Goal: Check status: Check status

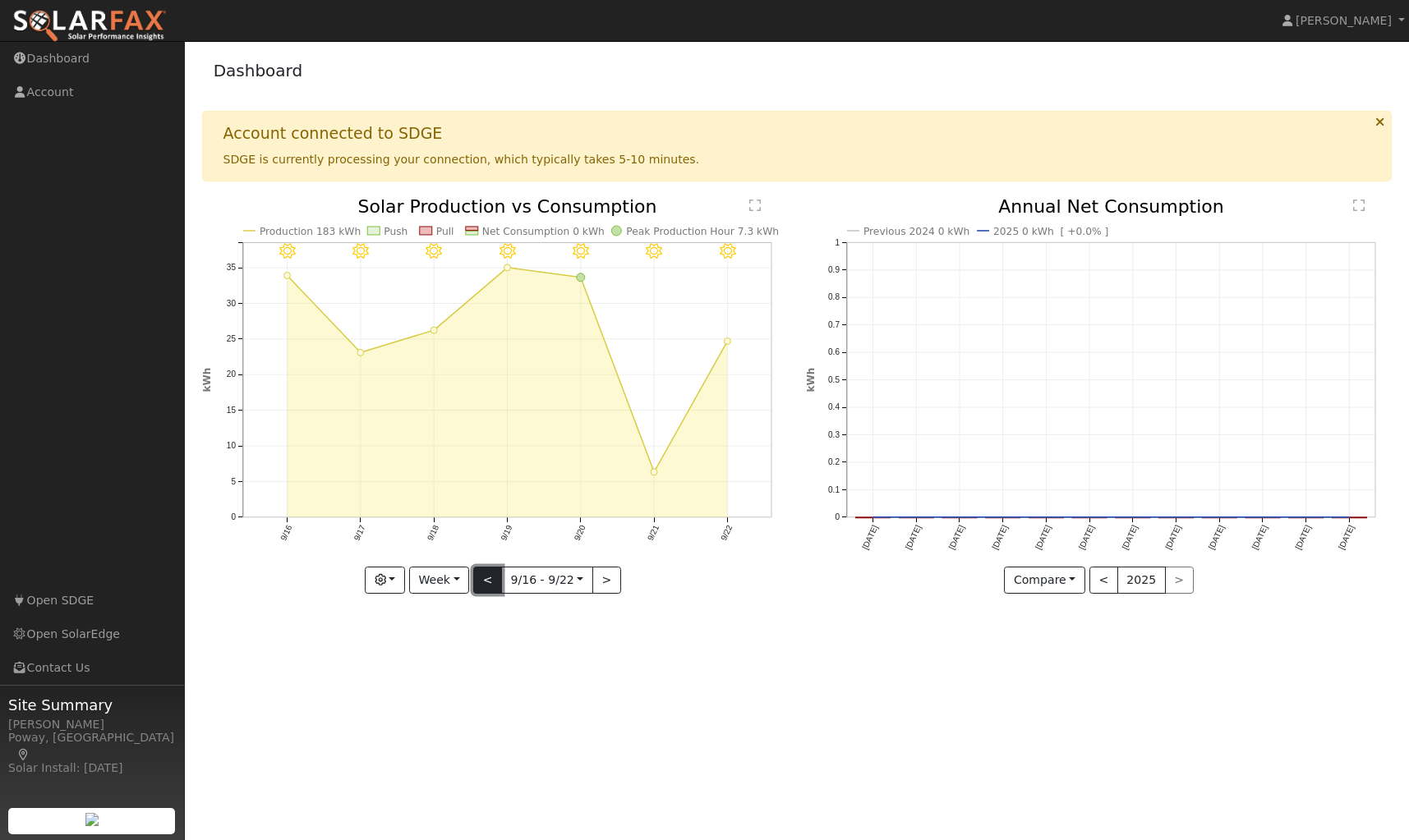
click at [482, 582] on button "<" at bounding box center [488, 581] width 29 height 28
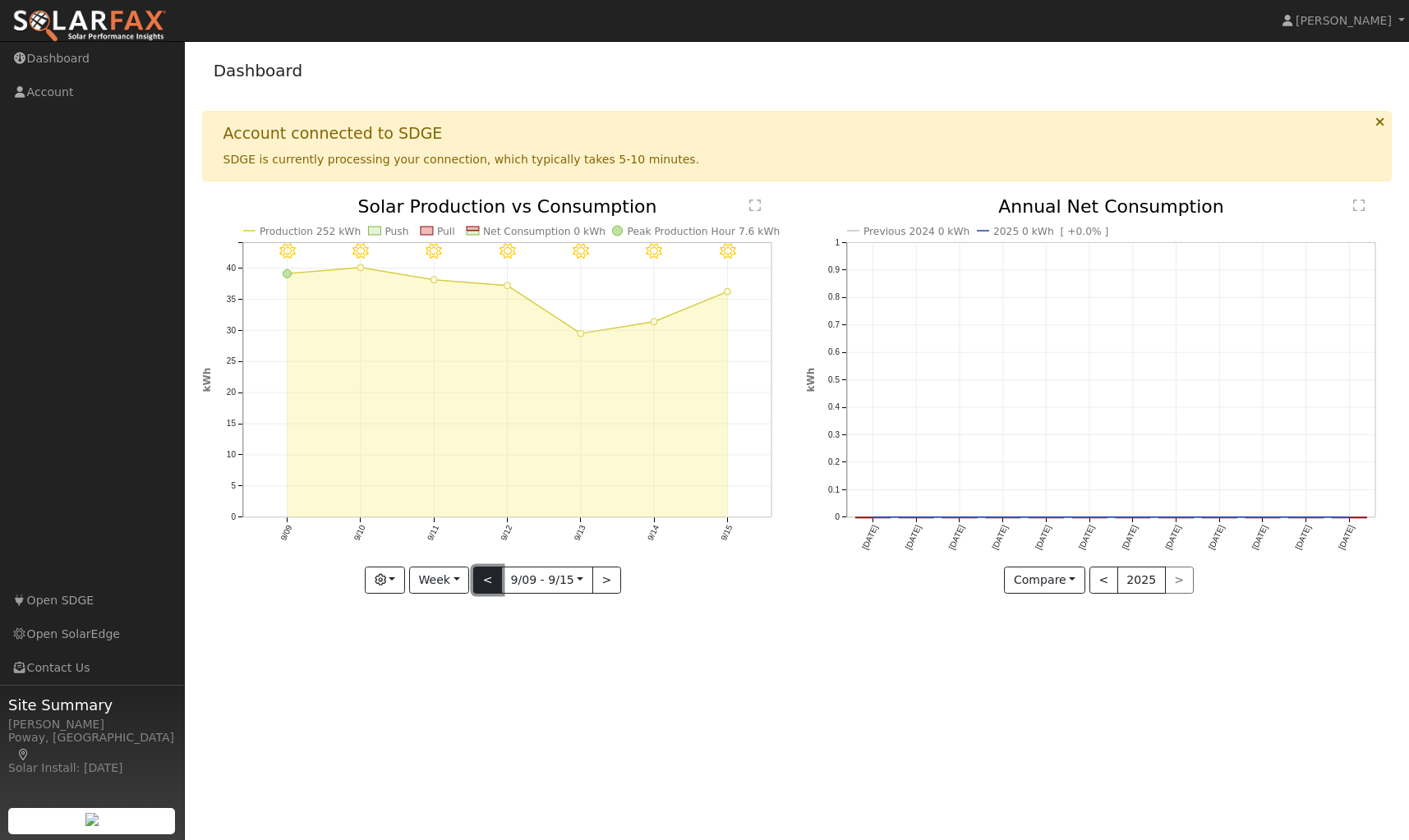
click at [482, 582] on button "<" at bounding box center [488, 581] width 29 height 28
type input "[DATE]"
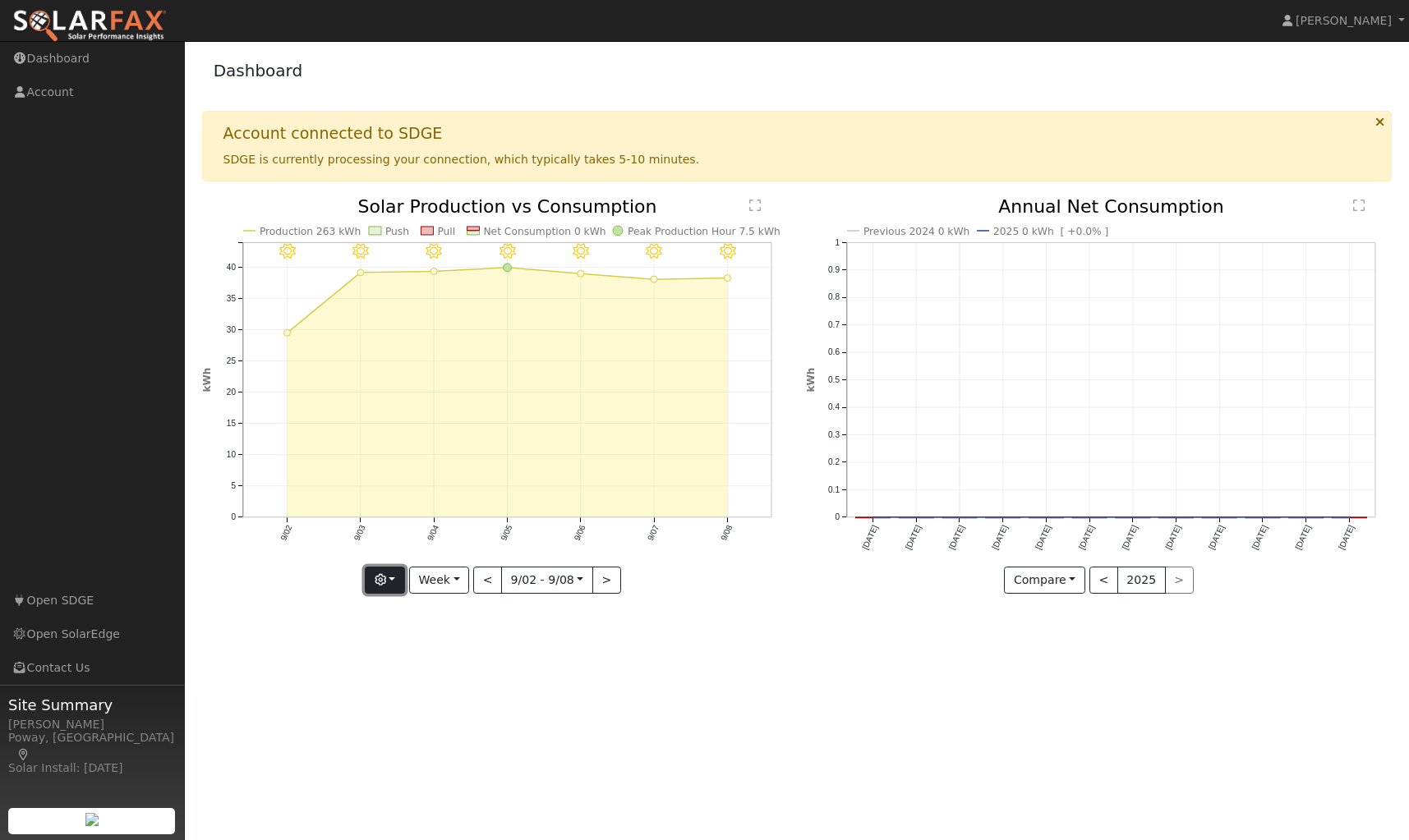
click at [399, 579] on button "button" at bounding box center [385, 581] width 40 height 28
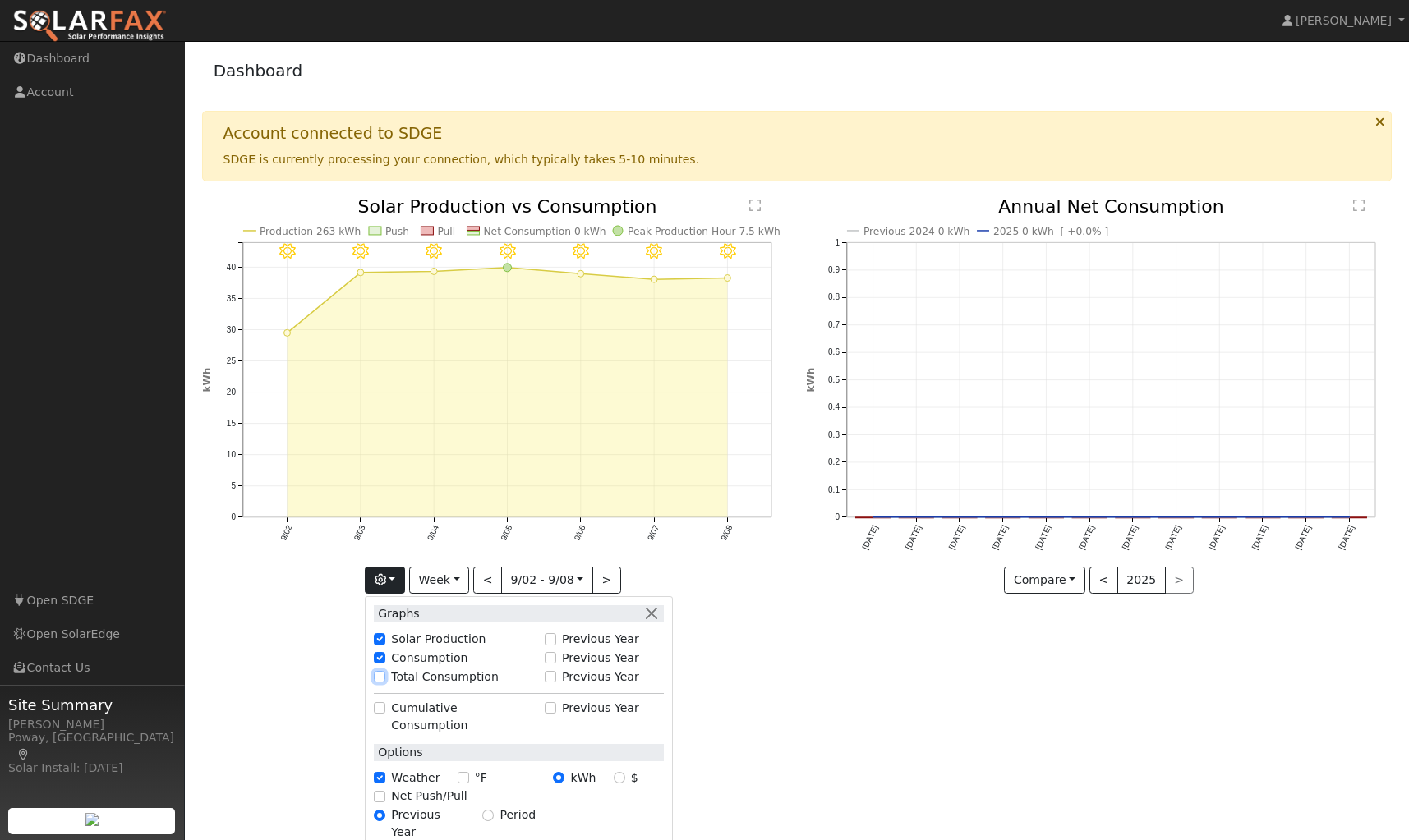
click at [383, 677] on input "Total Consumption" at bounding box center [380, 677] width 12 height 12
checkbox input "true"
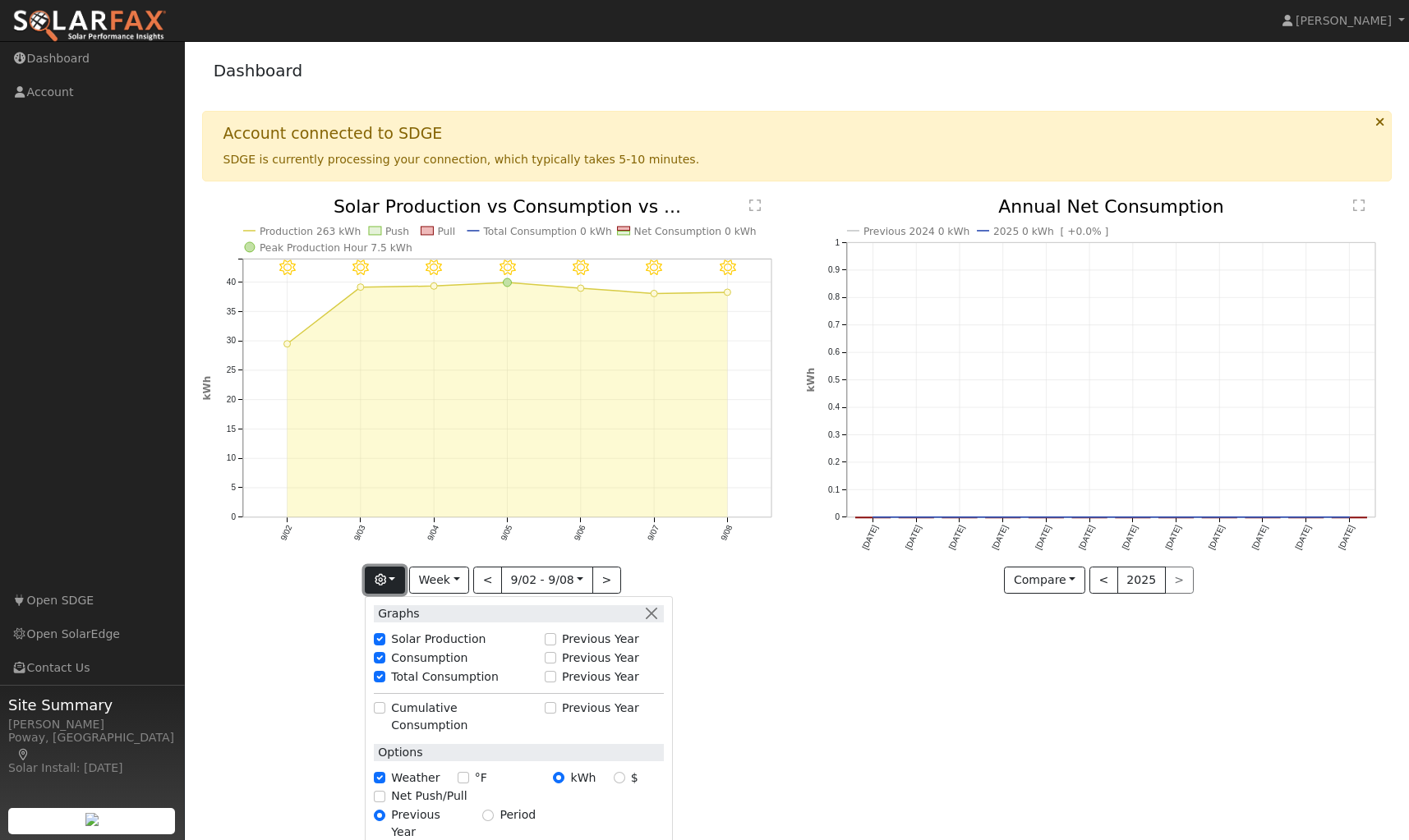
click at [397, 575] on button "button" at bounding box center [385, 581] width 40 height 28
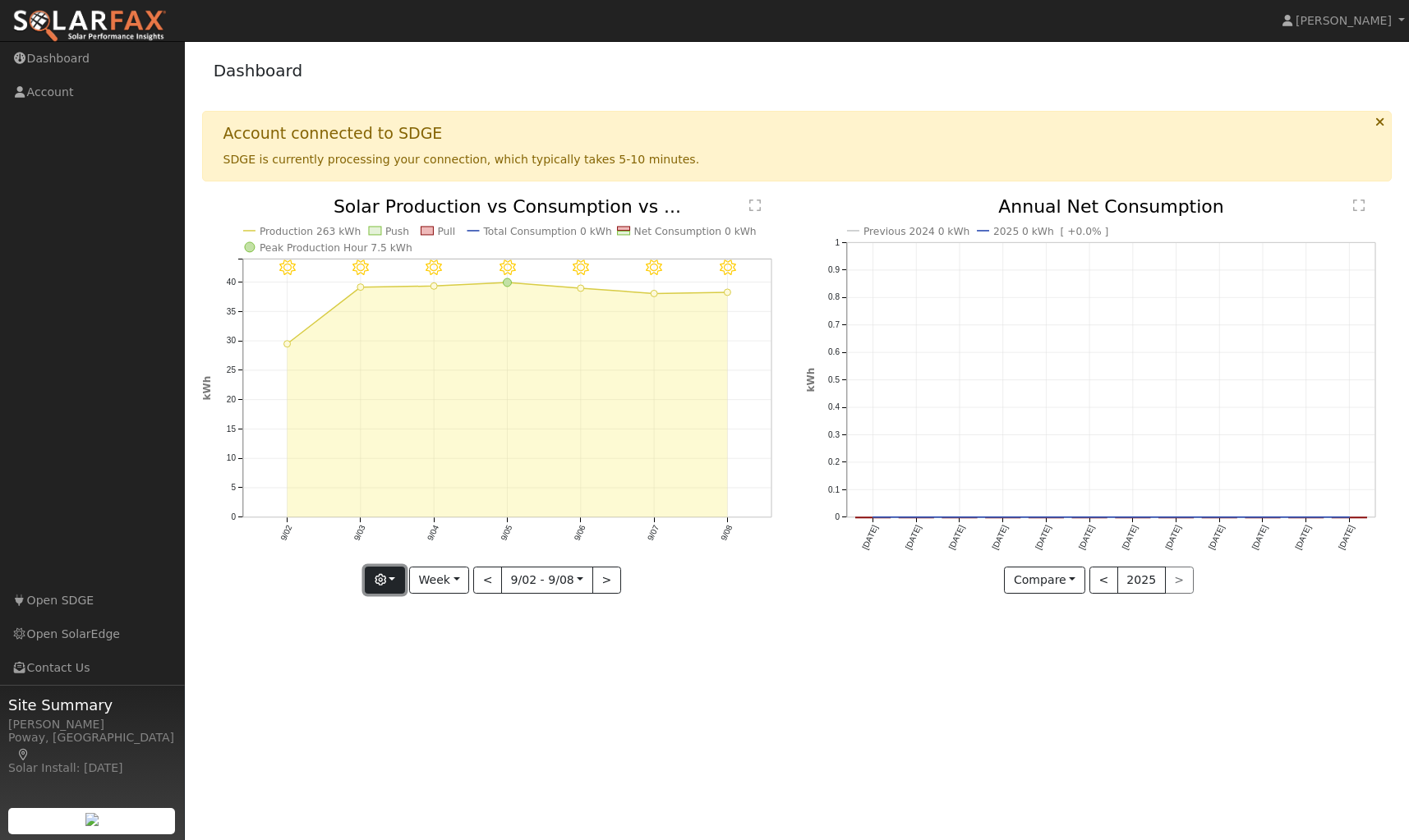
click at [397, 575] on button "button" at bounding box center [385, 581] width 40 height 28
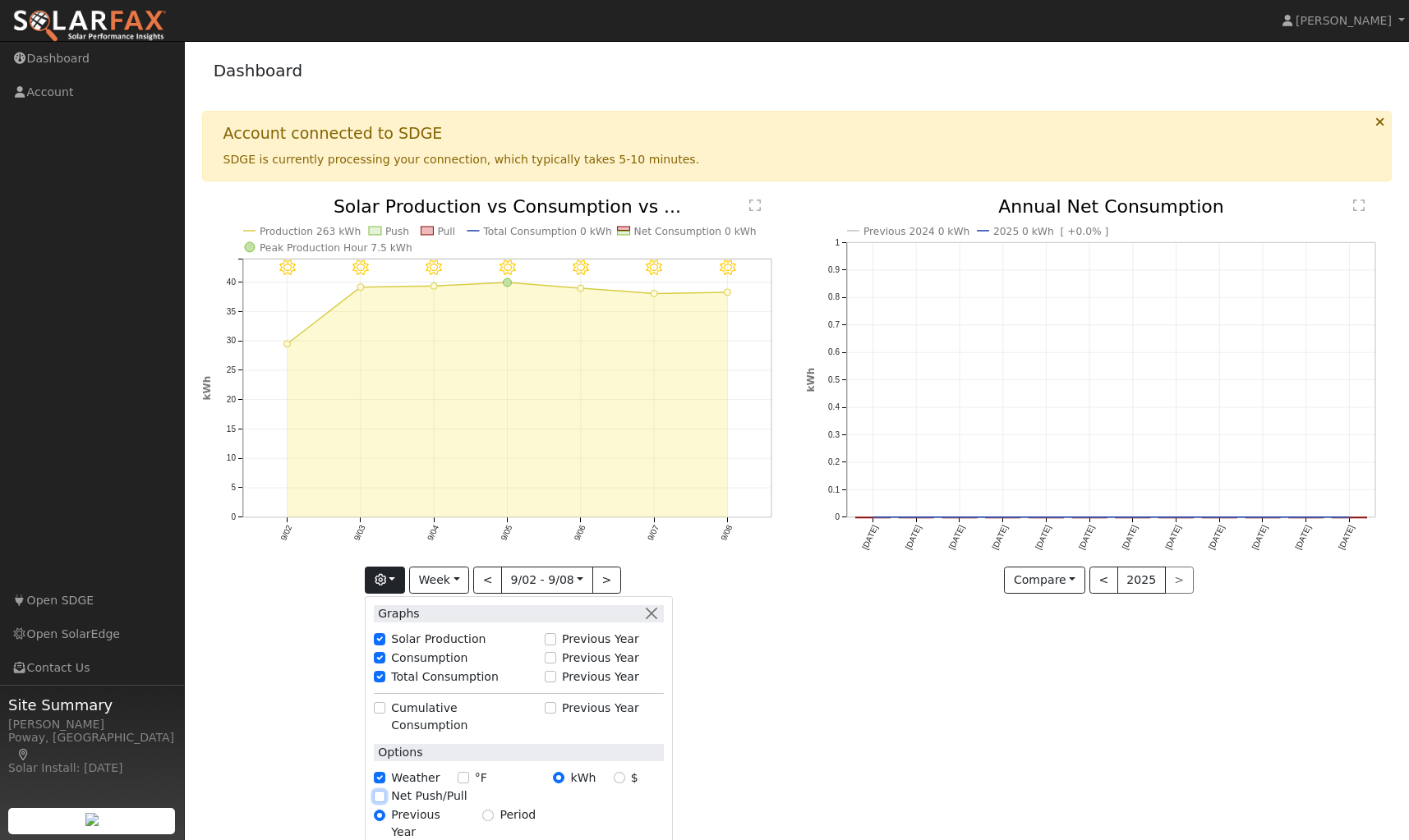
click at [383, 791] on input "Net Push/Pull" at bounding box center [380, 797] width 12 height 12
checkbox input "true"
click at [384, 707] on input "Cumulative Consumption" at bounding box center [380, 709] width 12 height 12
checkbox input "true"
checkbox input "false"
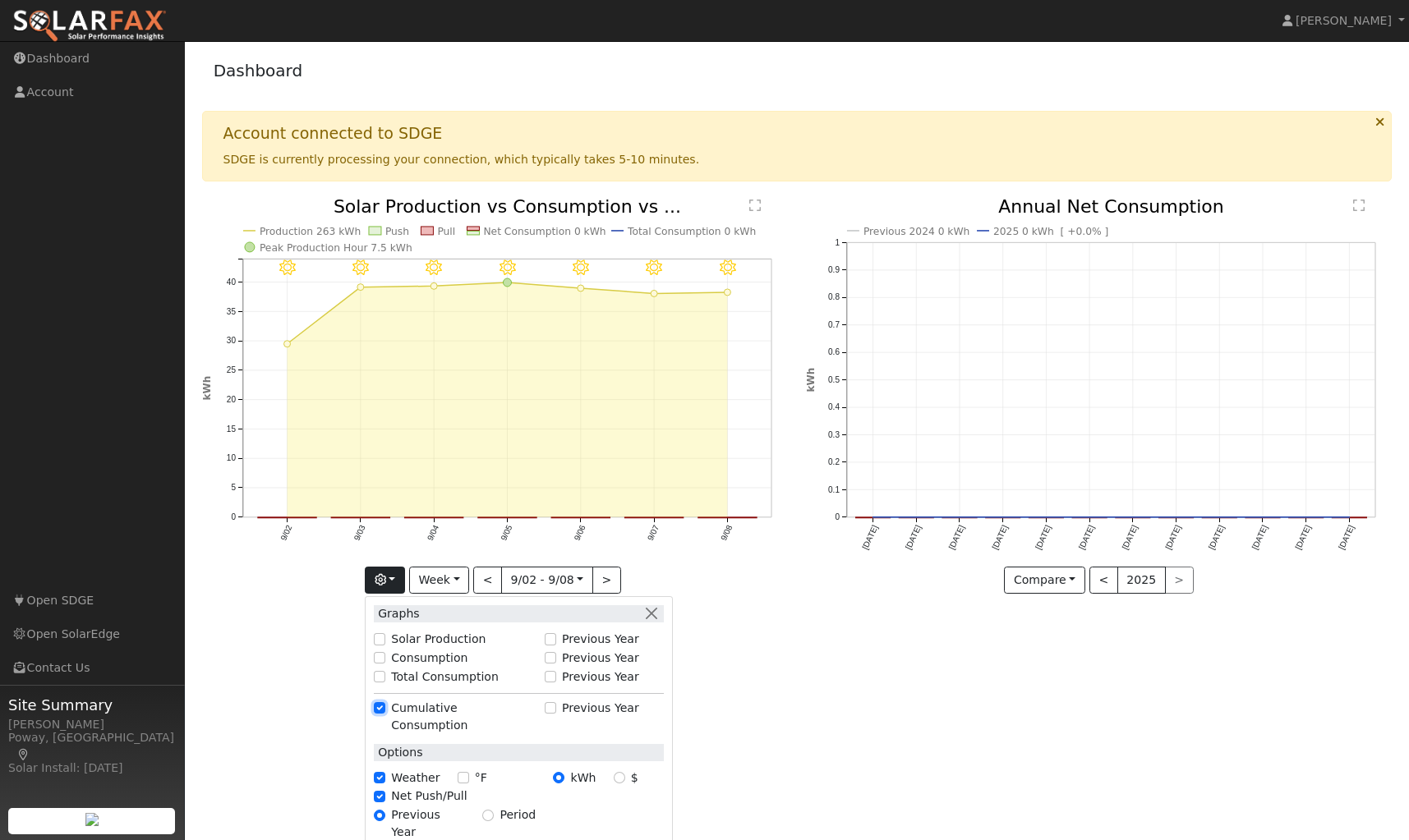
checkbox input "false"
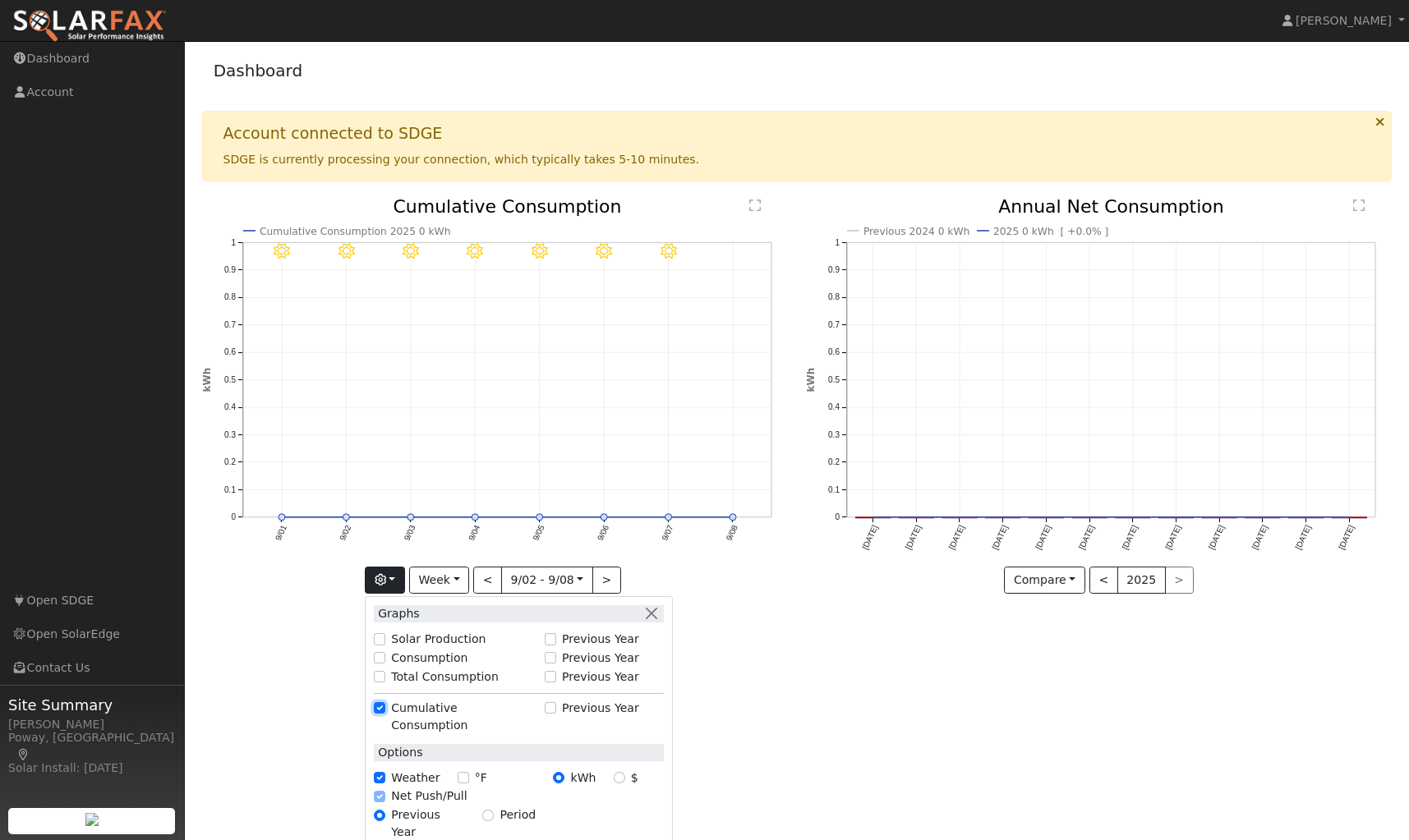
click at [384, 707] on input "Cumulative Consumption" at bounding box center [380, 709] width 12 height 12
checkbox input "false"
checkbox input "true"
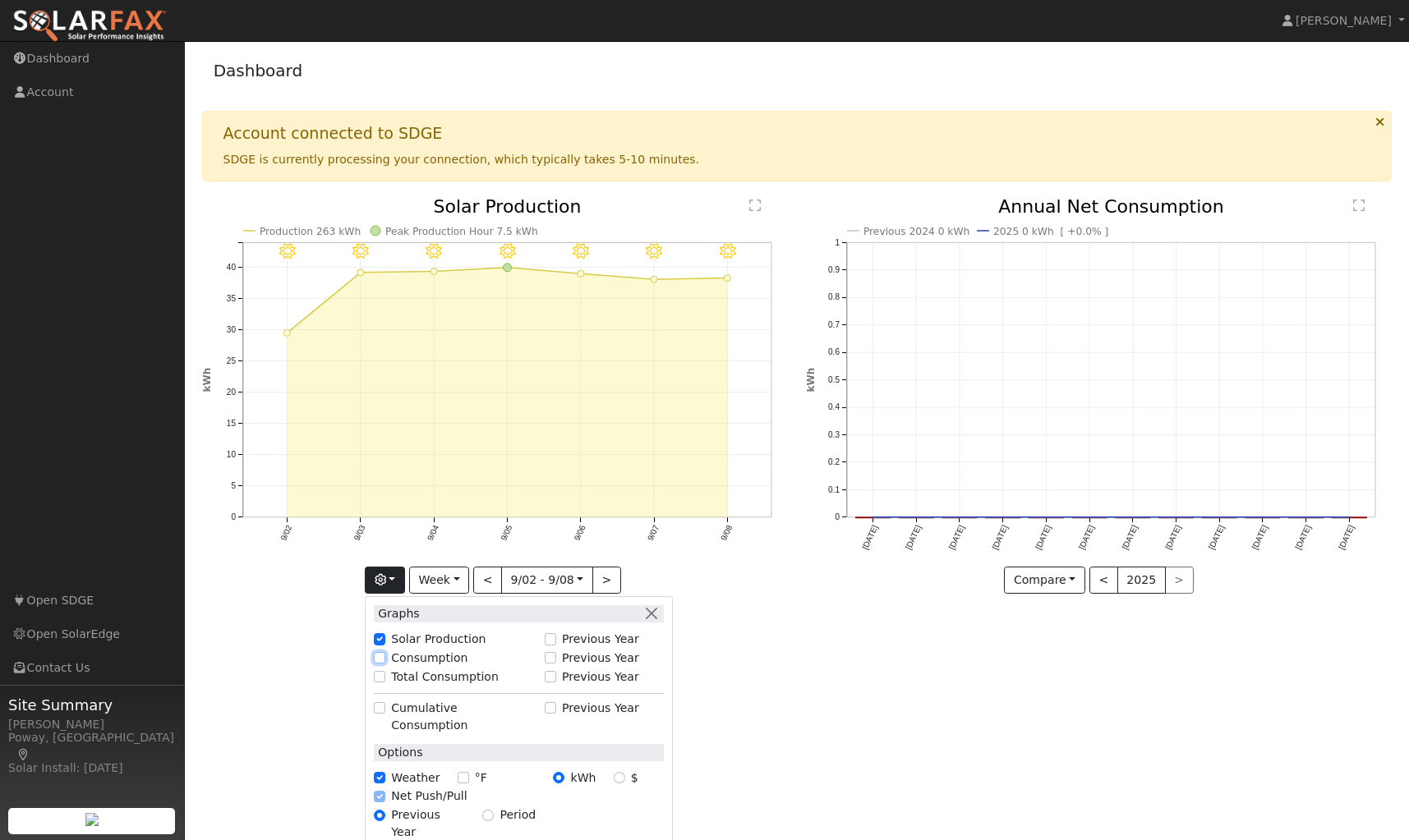
click at [383, 659] on input "Consumption" at bounding box center [380, 658] width 12 height 12
checkbox input "true"
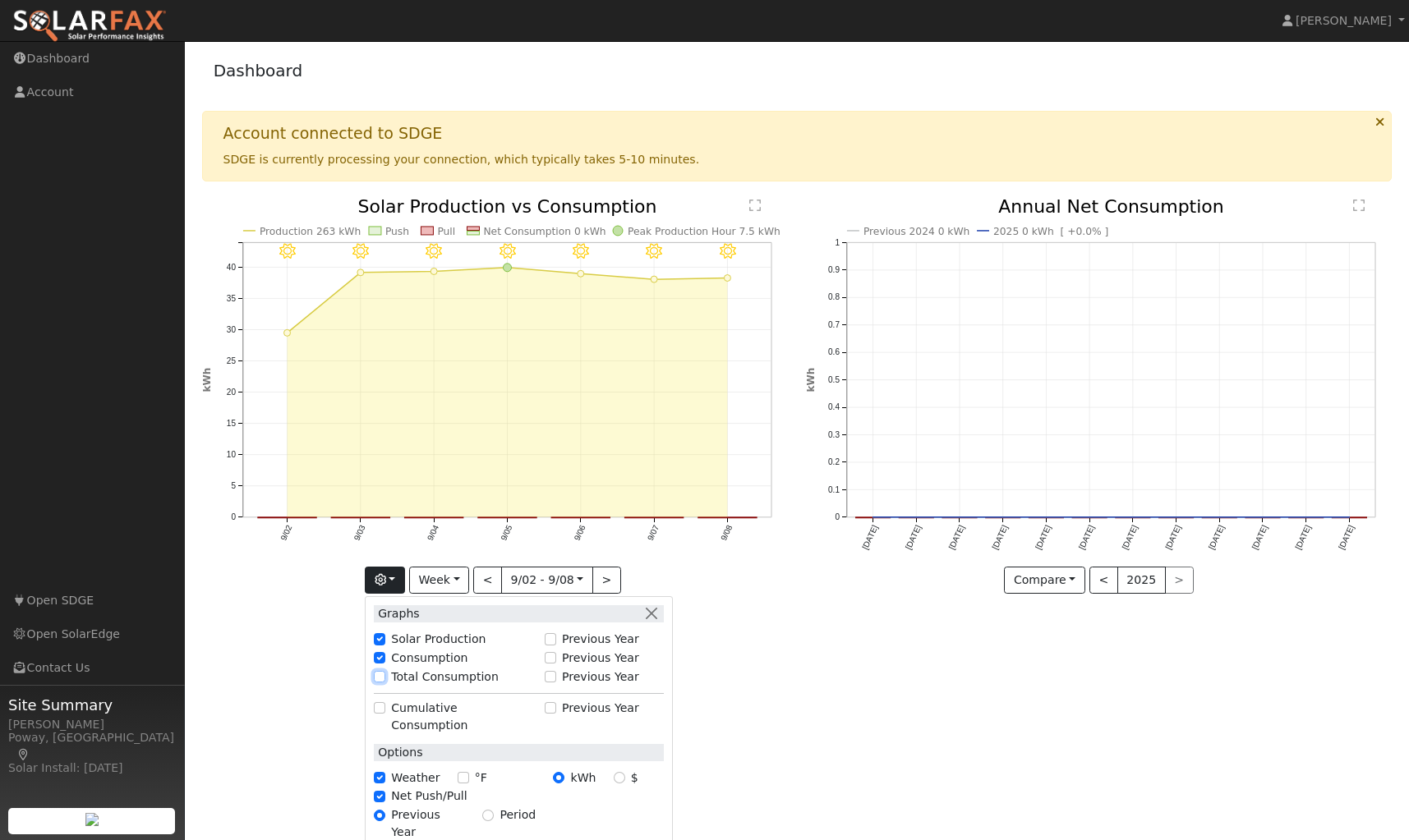
click at [383, 675] on input "Total Consumption" at bounding box center [380, 677] width 12 height 12
checkbox input "true"
